Goal: Complete application form

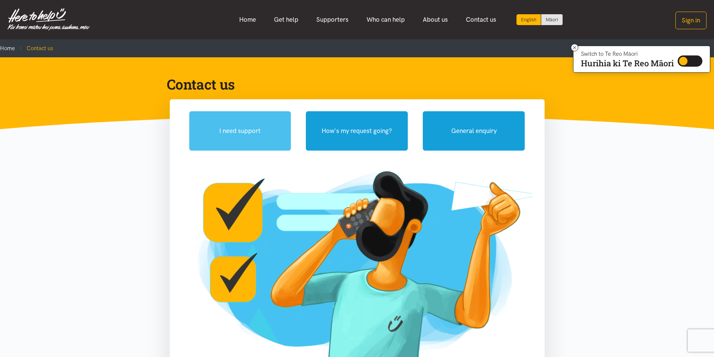
click at [235, 128] on button "I need support" at bounding box center [240, 130] width 102 height 39
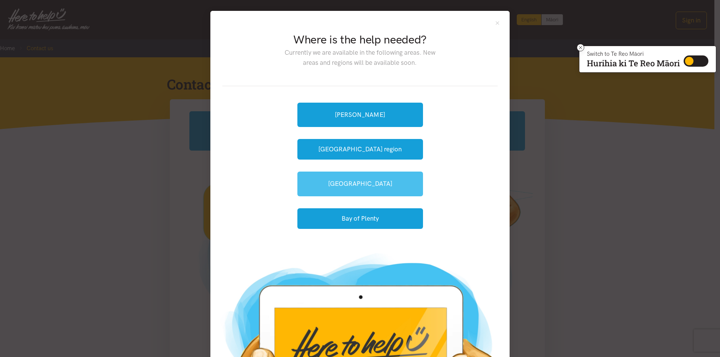
click at [342, 182] on link "[GEOGRAPHIC_DATA]" at bounding box center [360, 184] width 126 height 24
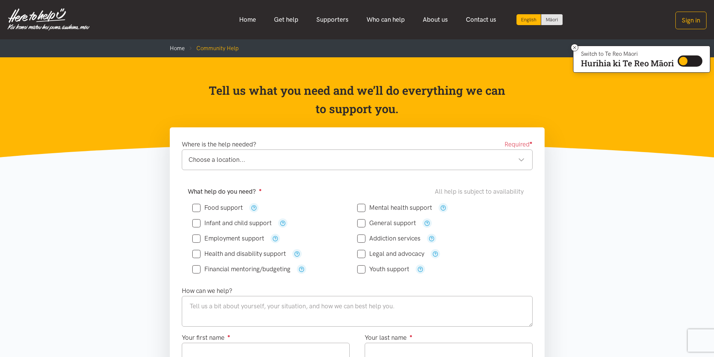
click at [197, 206] on input "Food support" at bounding box center [217, 208] width 51 height 6
checkbox input "true"
click at [360, 221] on input "General support" at bounding box center [386, 223] width 59 height 6
checkbox input "true"
click at [199, 254] on input "Health and disability support" at bounding box center [239, 254] width 94 height 6
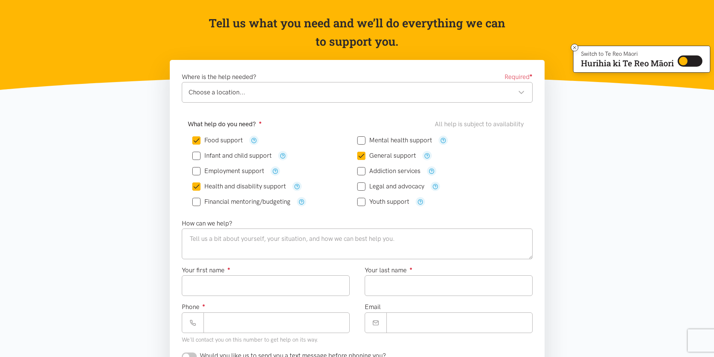
scroll to position [75, 0]
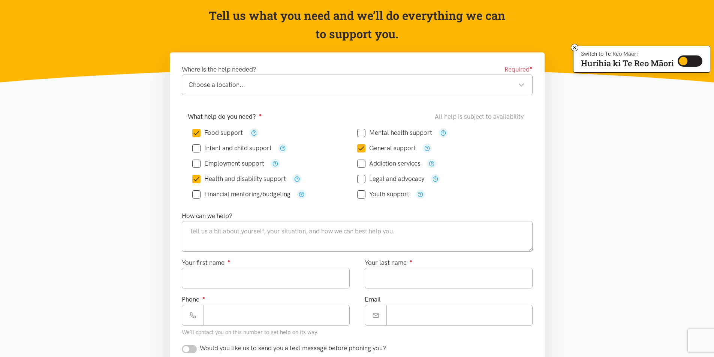
click at [198, 180] on input "Health and disability support" at bounding box center [239, 179] width 94 height 6
checkbox input "false"
click at [243, 233] on textarea at bounding box center [357, 236] width 351 height 31
click at [221, 79] on div "Choose a location... Choose a location..." at bounding box center [357, 85] width 351 height 21
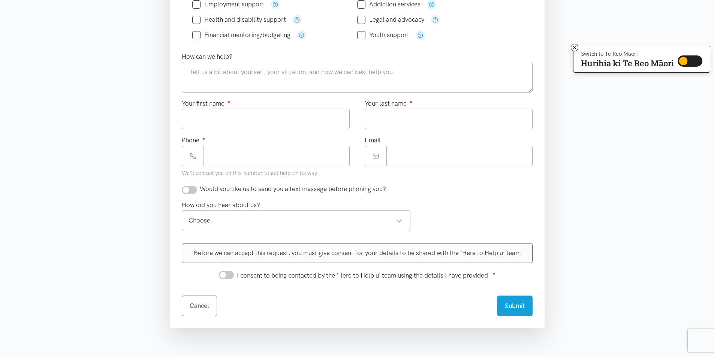
scroll to position [300, 0]
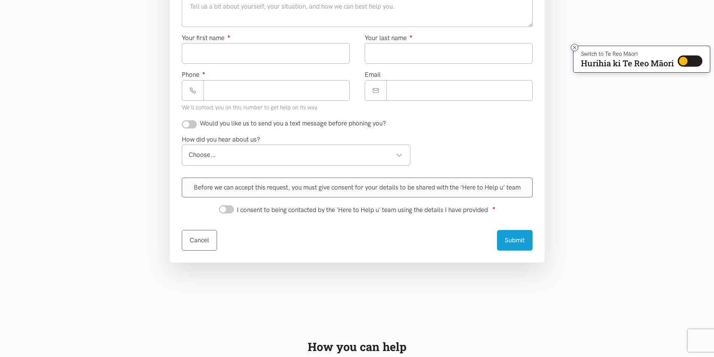
click at [226, 210] on input "I consent to being contacted by the 'Here to Help u' team using the details I h…" at bounding box center [226, 209] width 15 height 8
checkbox input "true"
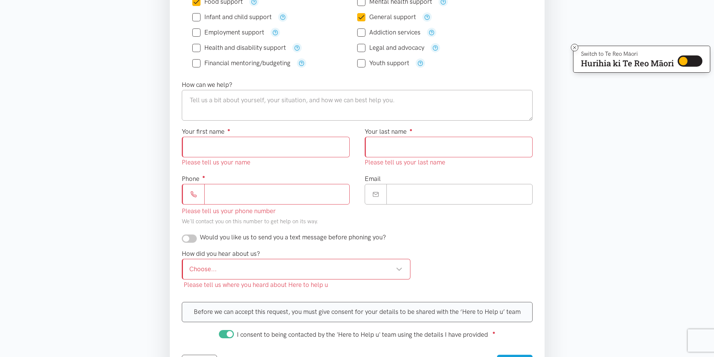
scroll to position [187, 0]
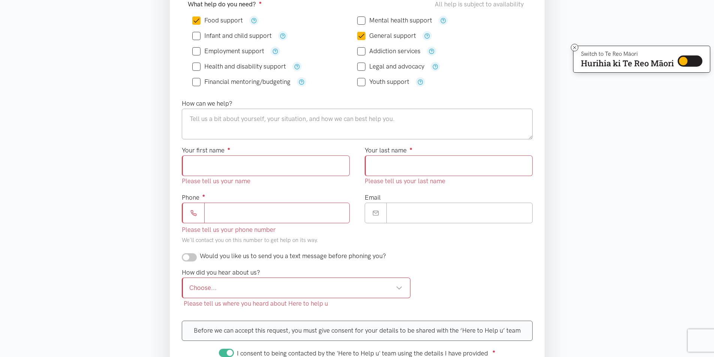
click at [270, 164] on input "Your first name ●" at bounding box center [266, 166] width 168 height 21
click at [237, 118] on textarea at bounding box center [357, 124] width 351 height 31
type textarea "t"
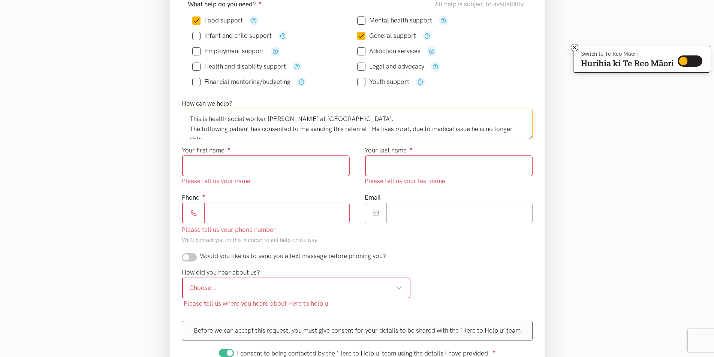
scroll to position [4, 0]
click at [229, 132] on textarea "This is health social worker Lily at Tauranga Hospital. The following patient h…" at bounding box center [357, 124] width 351 height 31
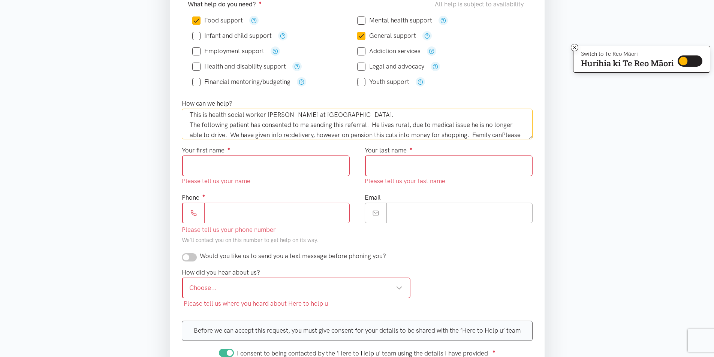
scroll to position [14, 0]
click at [433, 131] on textarea "This is health social worker Lily at Tauranga Hospital. The following patient h…" at bounding box center [357, 124] width 351 height 31
click at [309, 128] on textarea "This is health social worker Lily at Tauranga Hospital. The following patient h…" at bounding box center [357, 124] width 351 height 31
click at [292, 126] on textarea "This is health social worker Lily at Tauranga Hospital. The following patient h…" at bounding box center [357, 124] width 351 height 31
click at [481, 134] on textarea "This is health social worker Lily at Tauranga Hospital. The following patient h…" at bounding box center [357, 124] width 351 height 31
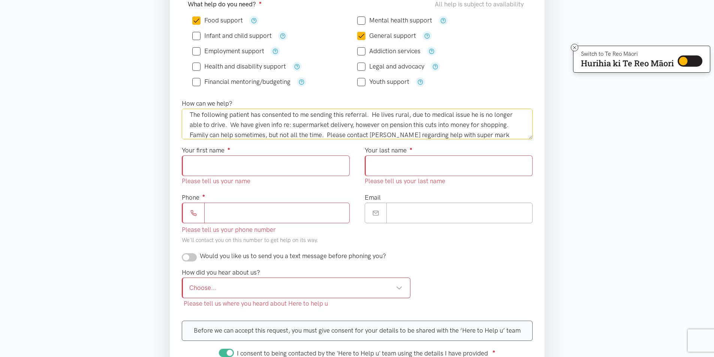
click at [208, 135] on textarea "This is health social worker Lily at Tauranga Hospital. The following patient h…" at bounding box center [357, 124] width 351 height 31
click at [481, 137] on textarea "This is health social worker Lily at Tauranga Hospital. The following patient h…" at bounding box center [357, 124] width 351 height 31
type textarea "This is health social worker Lily at Tauranga Hospital. The following patient h…"
click at [272, 163] on input "Your first name ●" at bounding box center [266, 166] width 168 height 21
type input "*"
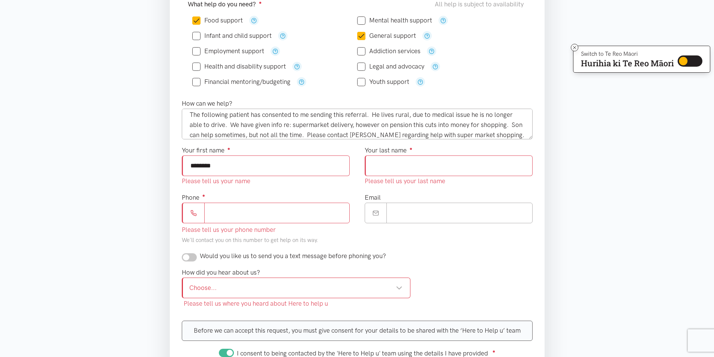
type input "*******"
click at [384, 166] on input "Your last name ●" at bounding box center [449, 166] width 168 height 21
type input "*****"
click at [236, 213] on div "Phone ● Please tell us your phone number We'll contact you on this number to ge…" at bounding box center [266, 219] width 168 height 53
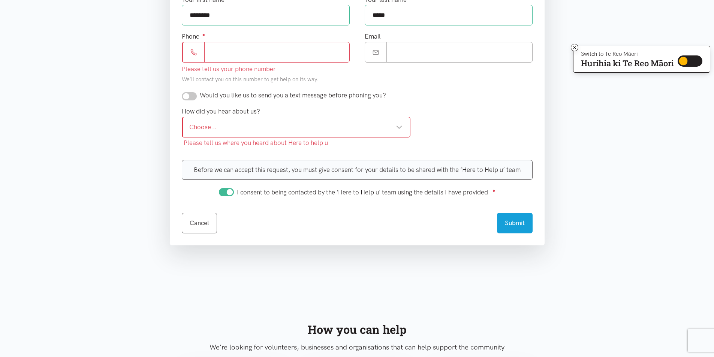
scroll to position [337, 0]
click at [239, 50] on input "Phone ●" at bounding box center [276, 53] width 145 height 21
paste input "*********"
type input "*********"
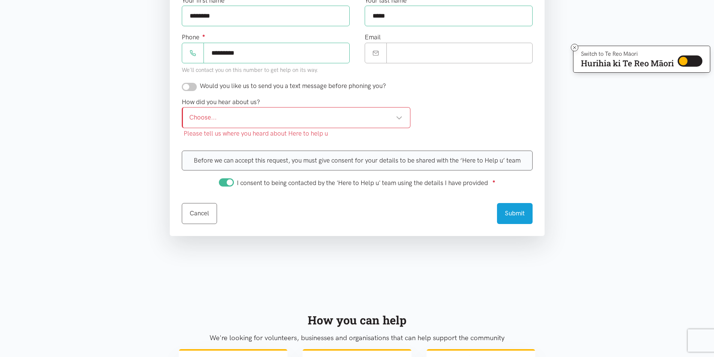
click at [211, 115] on div "Choose..." at bounding box center [296, 117] width 214 height 10
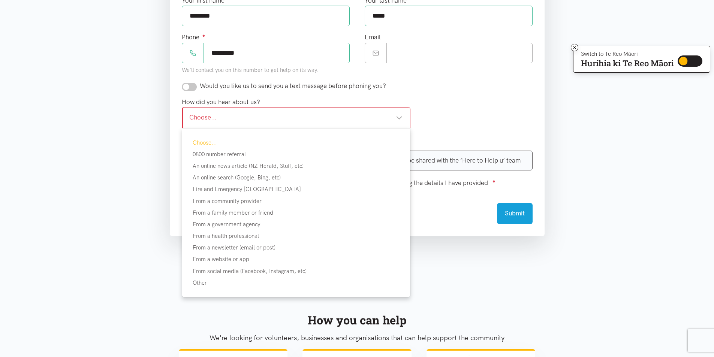
click at [197, 85] on div "Would you like us to send you a text message before phoning you?" at bounding box center [284, 86] width 204 height 10
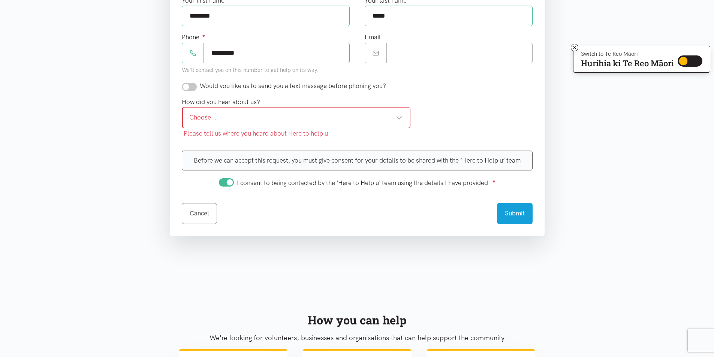
click at [193, 83] on input "checkbox" at bounding box center [189, 87] width 15 height 8
checkbox input "true"
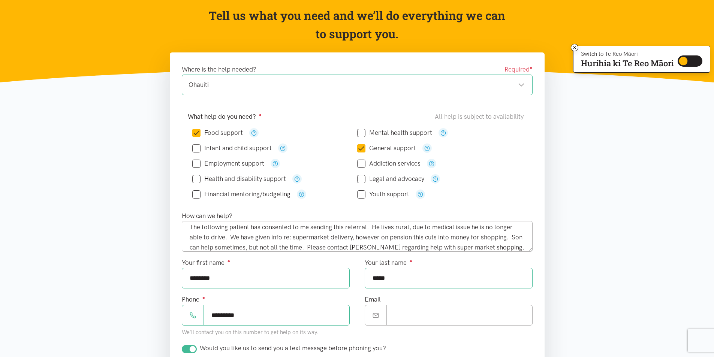
scroll to position [20, 0]
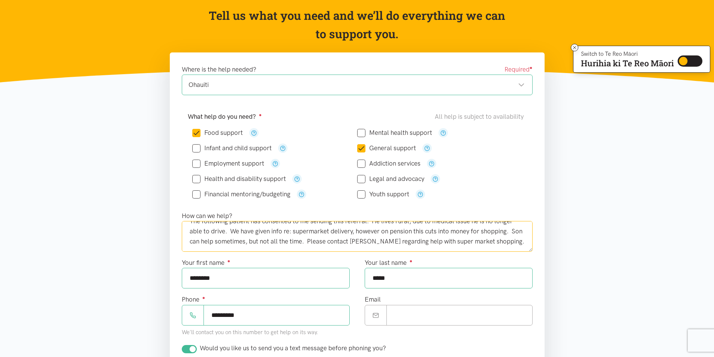
click at [509, 242] on textarea "This is health social worker Lily at Tauranga Hospital. The following patient h…" at bounding box center [357, 236] width 351 height 31
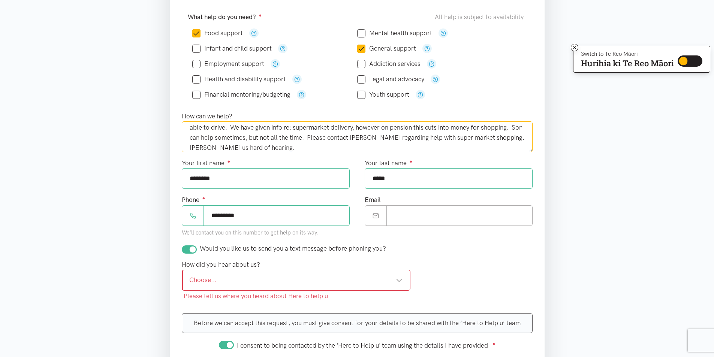
scroll to position [187, 0]
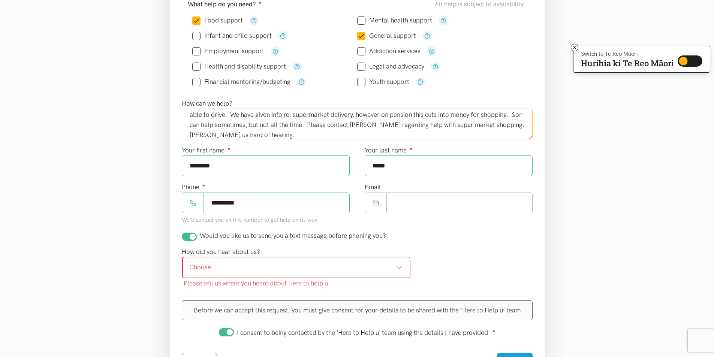
click at [214, 264] on div "Choose..." at bounding box center [296, 267] width 214 height 10
type textarea "This is health social worker Lily at Tauranga Hospital. The following patient h…"
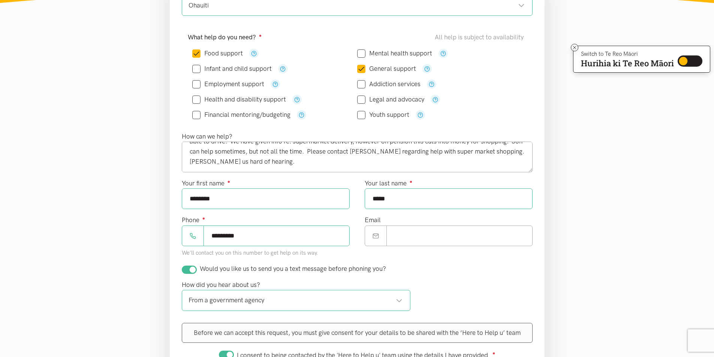
scroll to position [225, 0]
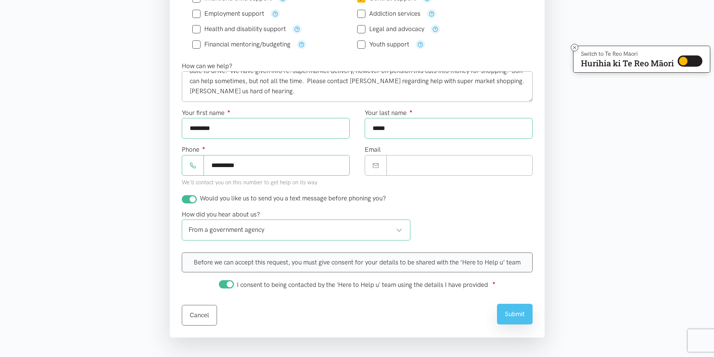
click at [509, 313] on button "Submit" at bounding box center [515, 314] width 36 height 21
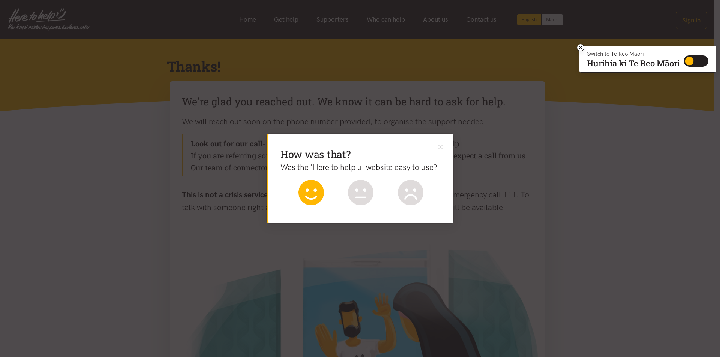
click at [304, 190] on icon at bounding box center [310, 192] width 25 height 25
